Goal: Information Seeking & Learning: Find specific fact

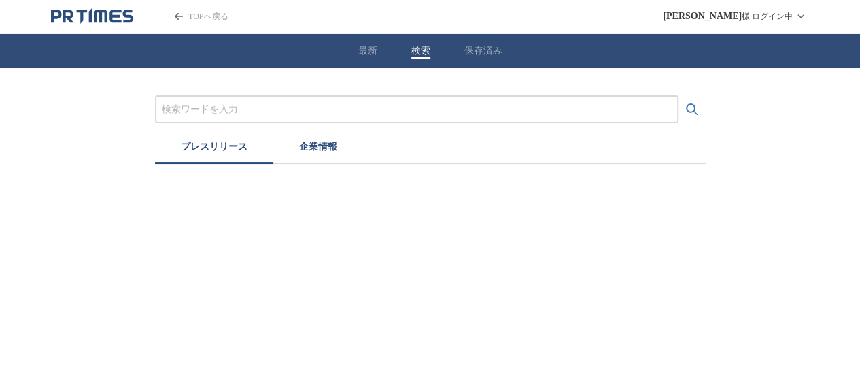
click at [427, 51] on button "検索" at bounding box center [420, 51] width 19 height 12
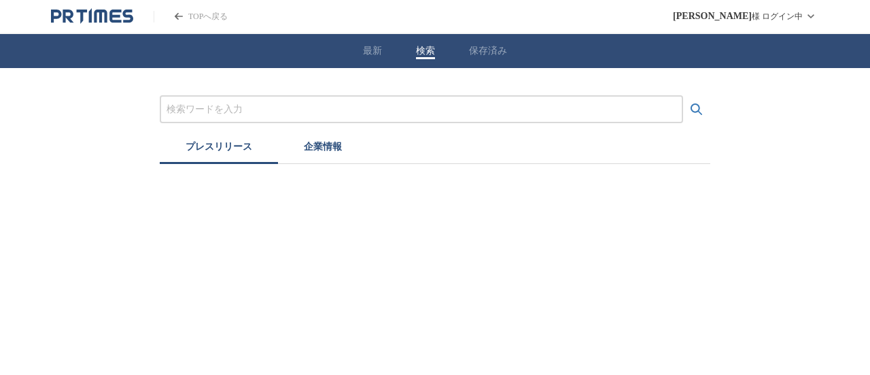
click at [426, 102] on input "プレスリリースおよび企業を検索する" at bounding box center [422, 109] width 510 height 15
paste input "株式会社フレアス"
click at [683, 96] on button "検索する" at bounding box center [696, 109] width 27 height 27
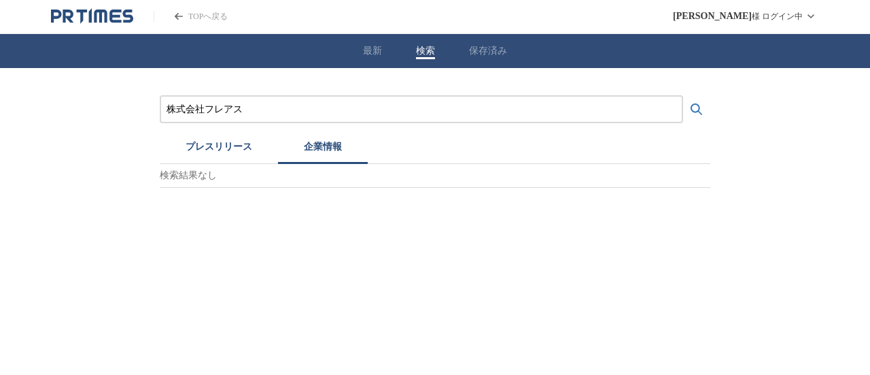
click at [319, 142] on button "企業情報" at bounding box center [323, 149] width 90 height 30
click at [200, 220] on img at bounding box center [195, 229] width 60 height 60
drag, startPoint x: 85, startPoint y: 122, endPoint x: 0, endPoint y: 122, distance: 85.0
click at [0, 122] on div "株式会社フレアス プレスリリース 企業情報 検索結果（1） 株式会社フレアス 業種 医療・福祉 株式会社フレアスをフォローする" at bounding box center [435, 169] width 870 height 202
paste input "学研ココファン・ナーサリー"
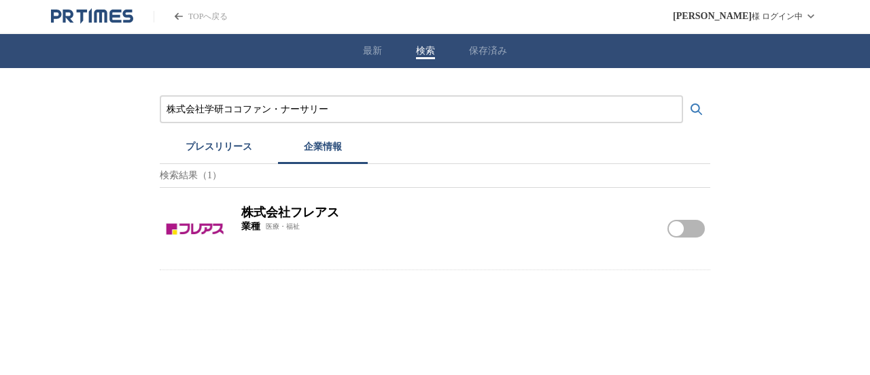
click at [683, 96] on button "検索する" at bounding box center [696, 109] width 27 height 27
click at [218, 156] on button "プレスリリース" at bounding box center [219, 149] width 118 height 30
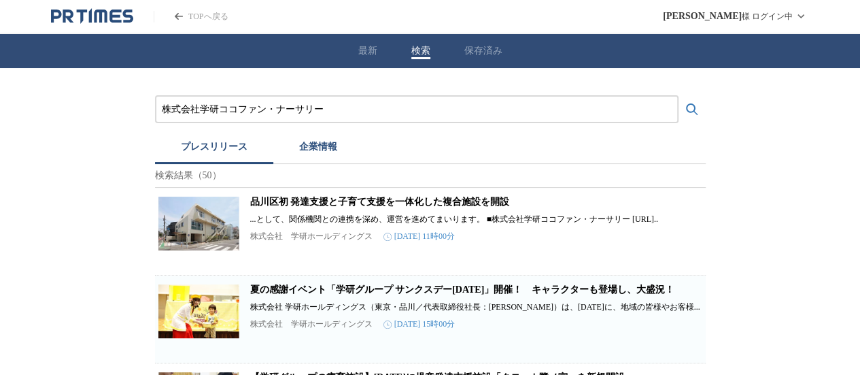
drag, startPoint x: 157, startPoint y: 116, endPoint x: 0, endPoint y: 74, distance: 162.6
paste input "京"
click at [678, 96] on button "検索する" at bounding box center [691, 109] width 27 height 27
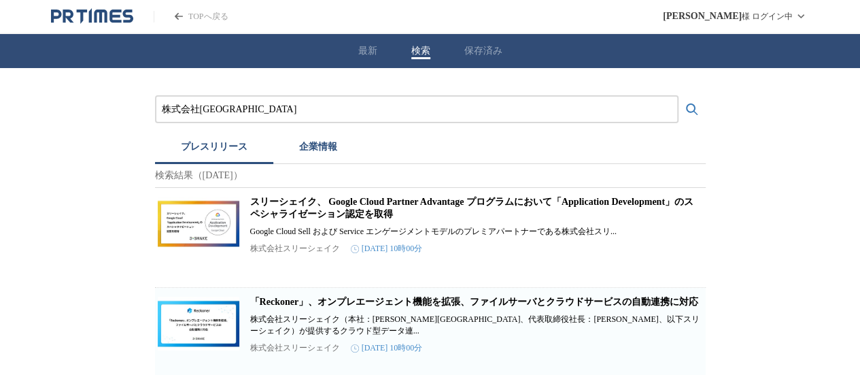
click at [304, 156] on button "企業情報" at bounding box center [318, 149] width 90 height 30
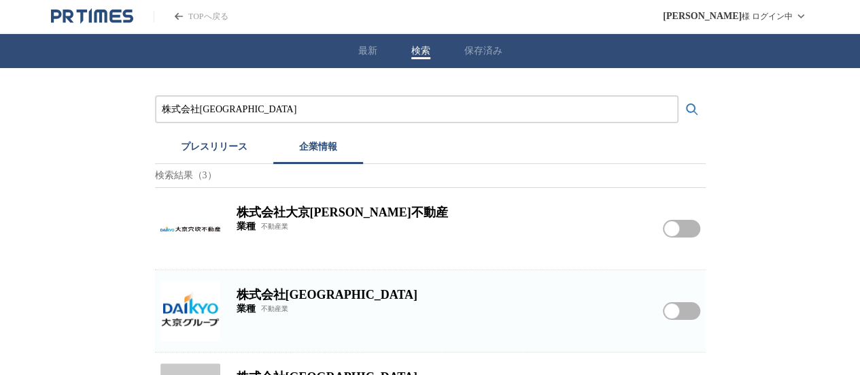
scroll to position [63, 0]
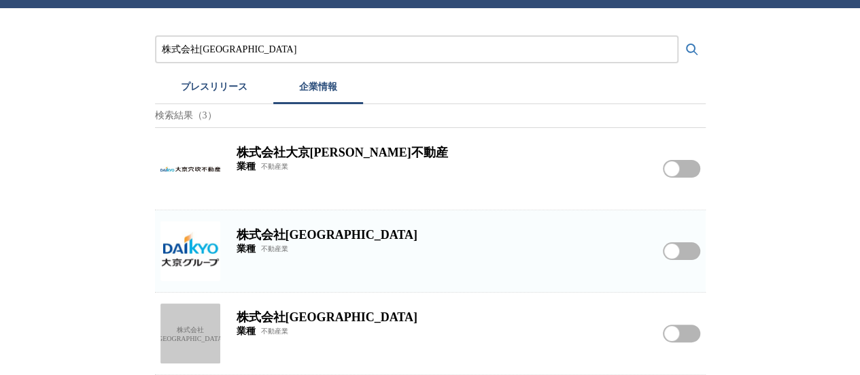
click at [185, 230] on img at bounding box center [190, 251] width 60 height 60
click at [165, 317] on div "株式会社[GEOGRAPHIC_DATA]" at bounding box center [190, 333] width 60 height 60
drag, startPoint x: 277, startPoint y: 48, endPoint x: 0, endPoint y: 36, distance: 277.6
click at [0, 51] on div "株式会社大京 プレスリリース 企業情報 検索結果（3） 株式会社大京[PERSON_NAME]不動産 業種 不動産業 株式会社大京[PERSON_NAME]不…" at bounding box center [430, 191] width 860 height 366
paste input "三井住友トラスト・パナソニックファイナンス株式会社"
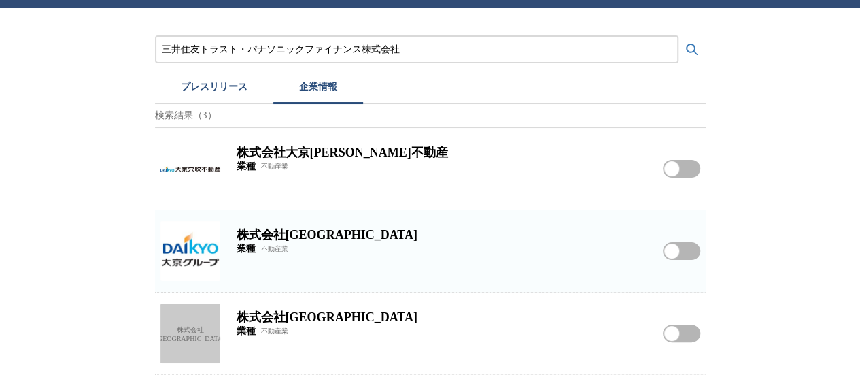
click at [678, 36] on button "検索する" at bounding box center [691, 49] width 27 height 27
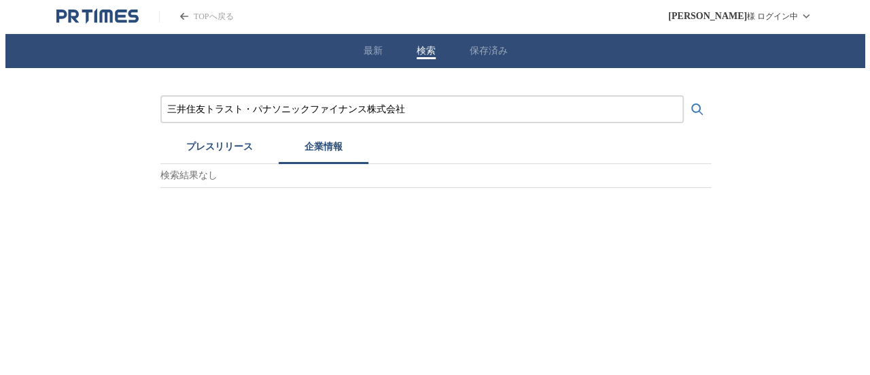
scroll to position [0, 0]
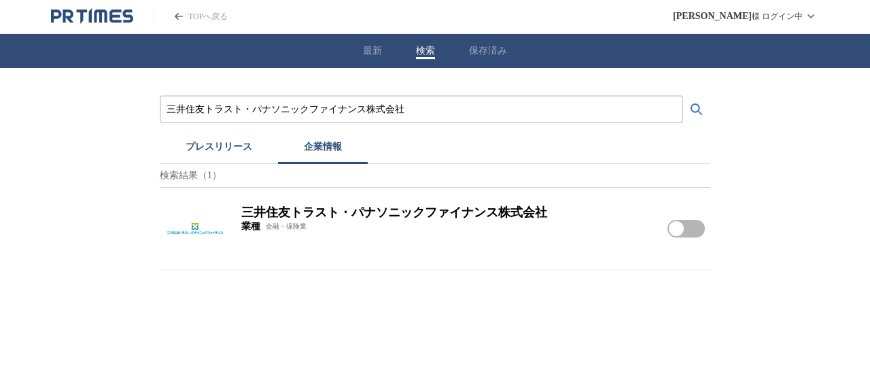
click at [249, 230] on span "業種" at bounding box center [250, 226] width 19 height 12
click at [193, 226] on img at bounding box center [195, 229] width 60 height 60
drag, startPoint x: 415, startPoint y: 109, endPoint x: 0, endPoint y: 67, distance: 417.5
click at [0, 80] on div "三井住友トラスト・パナソニックファイナンス株式会社 プレスリリース 企業情報 検索結果（1） 三井住友トラスト・パナソニックファイナンス株式会社 業種 金融・…" at bounding box center [435, 169] width 870 height 202
paste input "株式会社タウンハウジング"
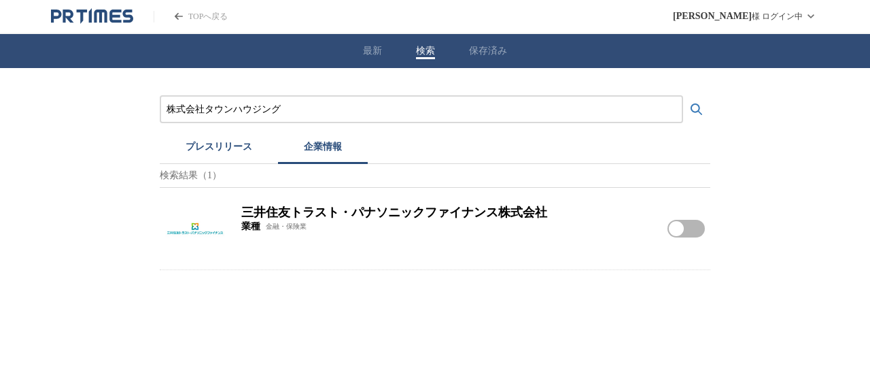
click at [683, 96] on button "検索する" at bounding box center [696, 109] width 27 height 27
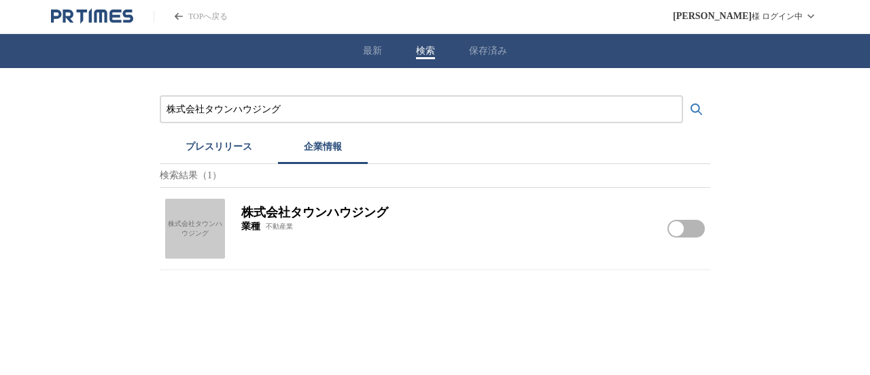
click at [194, 218] on div "株式会社タウンハウジング" at bounding box center [195, 229] width 60 height 60
drag, startPoint x: 326, startPoint y: 111, endPoint x: 0, endPoint y: 59, distance: 330.4
click at [0, 75] on div "株式会社タウンハウジング プレスリリース 企業情報 検索結果（1） 株式会社タウンハウジング 株式会社タウンハウジング 業種 不動産業 株式会社タウンハウジン…" at bounding box center [435, 169] width 870 height 202
paste input "東京ソワール"
click at [683, 96] on button "検索する" at bounding box center [696, 109] width 27 height 27
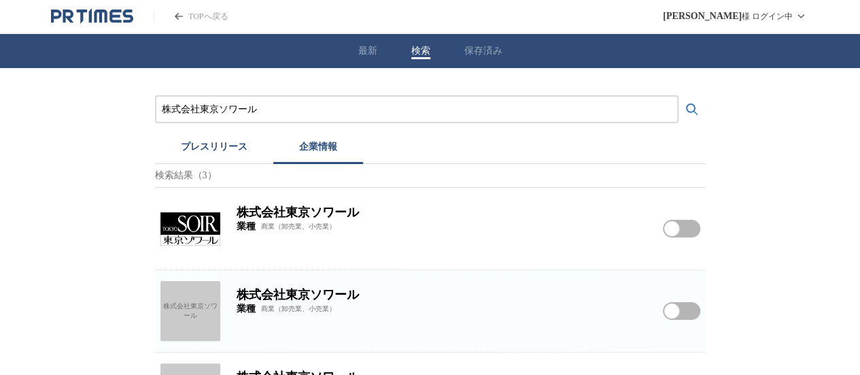
click at [200, 228] on img at bounding box center [190, 229] width 60 height 60
drag, startPoint x: 258, startPoint y: 116, endPoint x: 3, endPoint y: 100, distance: 254.7
click at [61, 123] on div "株式会社東京ソワール プレスリリース 企業情報 検索結果（3） 株式会社東京ソワール 業種 商業（卸売業、小売業） 株式会社東京ソワールをフォローする 株式会…" at bounding box center [430, 251] width 860 height 366
paste input "清医療食品株式会社"
type input "日清医療食品株式会社"
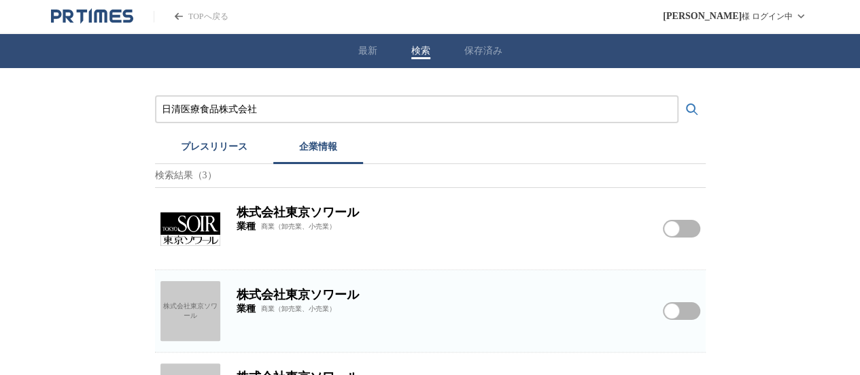
click at [678, 96] on button "検索する" at bounding box center [691, 109] width 27 height 27
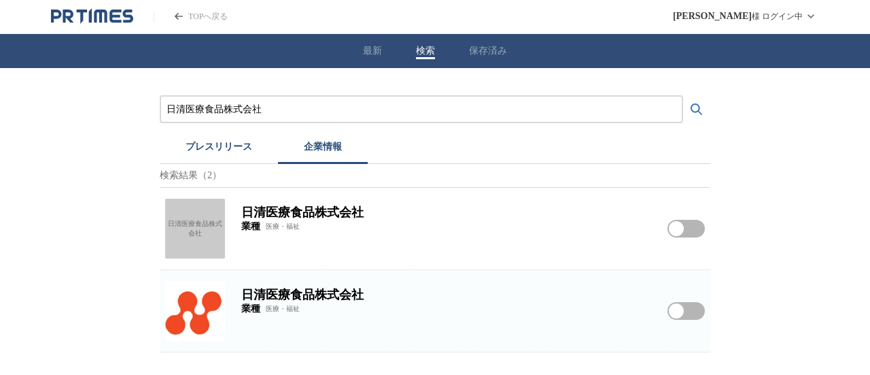
click at [196, 287] on img at bounding box center [195, 311] width 60 height 60
